Goal: Navigation & Orientation: Understand site structure

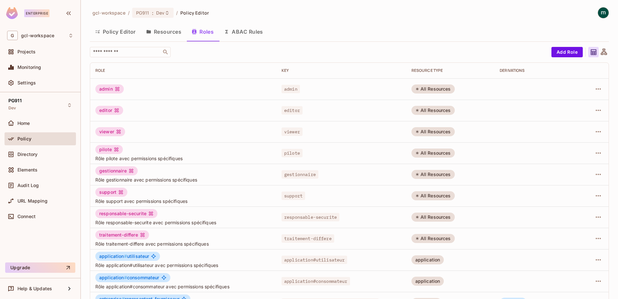
click at [24, 138] on span "Policy" at bounding box center [24, 138] width 14 height 5
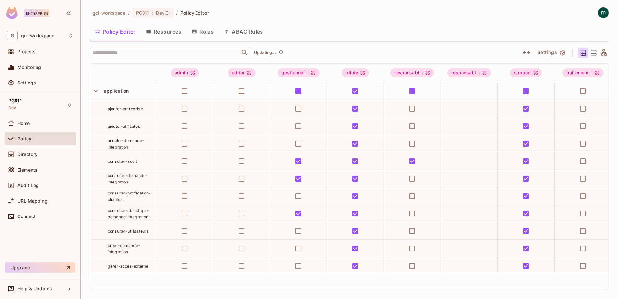
click at [207, 31] on button "Roles" at bounding box center [202, 32] width 32 height 16
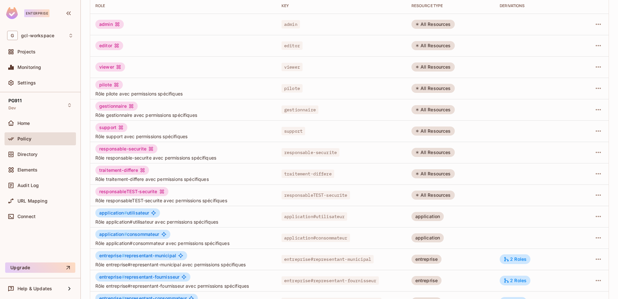
scroll to position [126, 0]
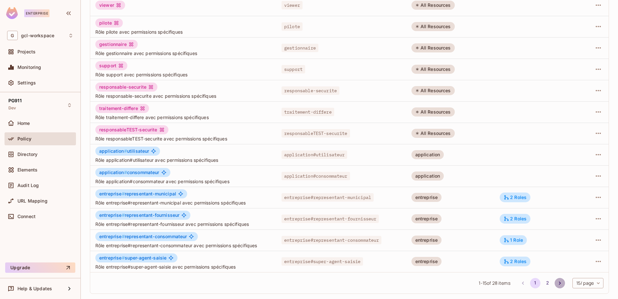
click at [557, 283] on icon "Go to next page" at bounding box center [560, 283] width 6 height 6
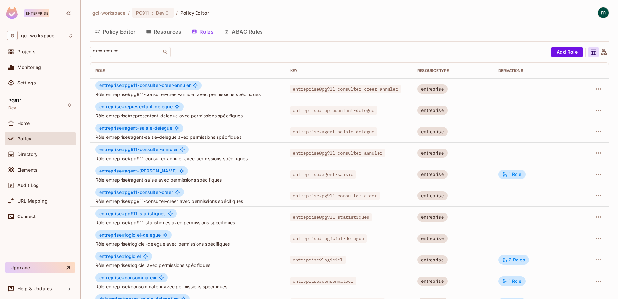
scroll to position [65, 0]
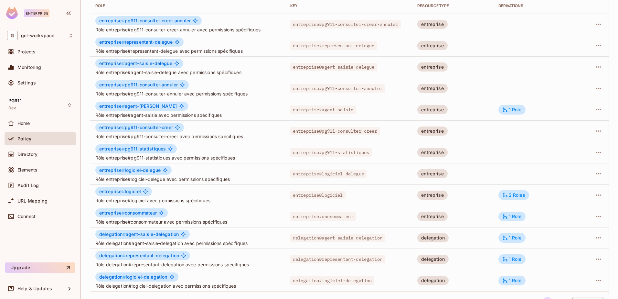
click at [21, 140] on span "Policy" at bounding box center [24, 138] width 14 height 5
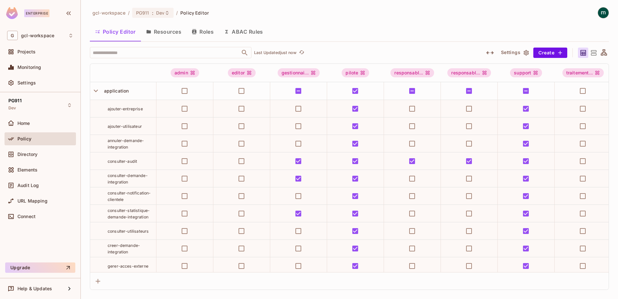
click at [124, 32] on button "Policy Editor" at bounding box center [115, 32] width 51 height 16
drag, startPoint x: 97, startPoint y: 89, endPoint x: 100, endPoint y: 150, distance: 61.5
click at [97, 91] on icon "button" at bounding box center [95, 90] width 9 height 9
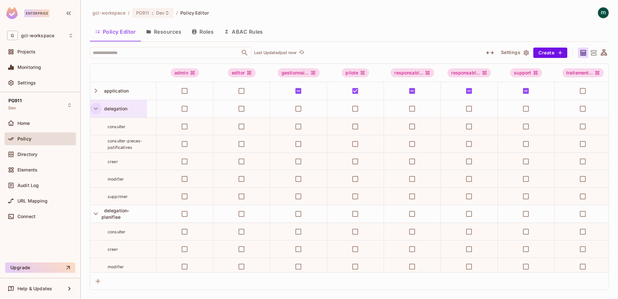
click at [97, 107] on icon "button" at bounding box center [95, 108] width 9 height 9
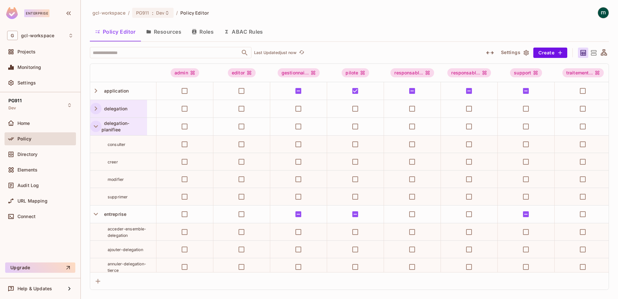
click at [97, 126] on icon "button" at bounding box center [96, 126] width 4 height 3
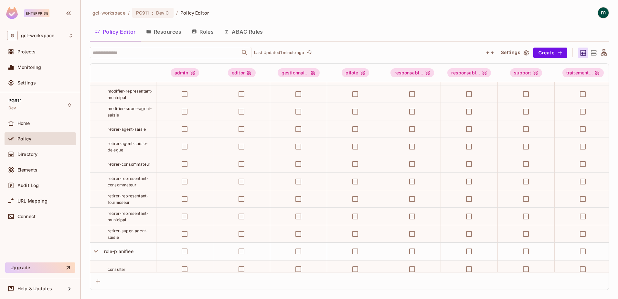
scroll to position [524, 0]
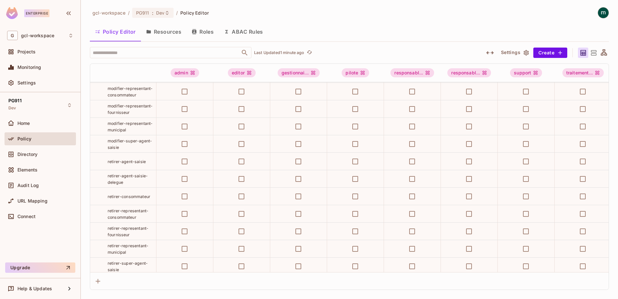
click at [356, 24] on div "Policy Editor Resources Roles ABAC Rules" at bounding box center [349, 32] width 519 height 16
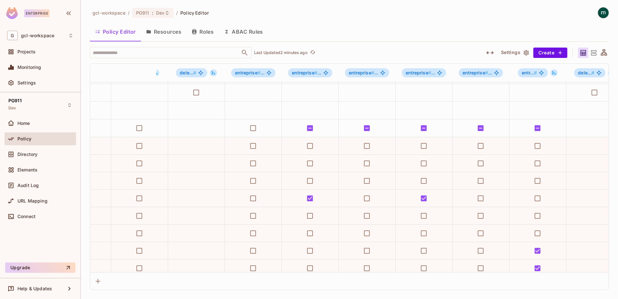
scroll to position [16, 843]
